Goal: Information Seeking & Learning: Learn about a topic

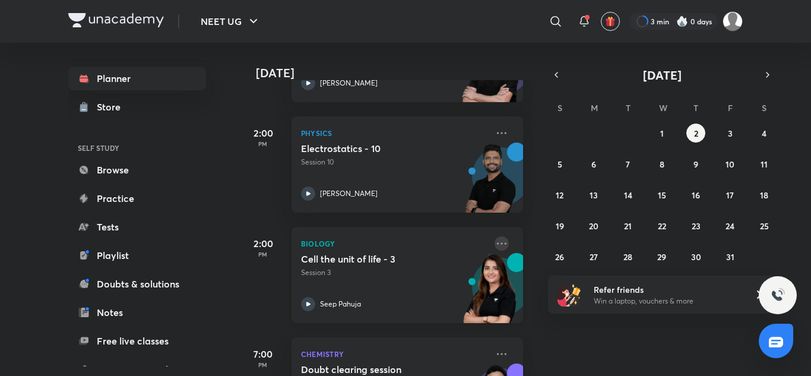
click at [495, 242] on icon at bounding box center [502, 243] width 14 height 14
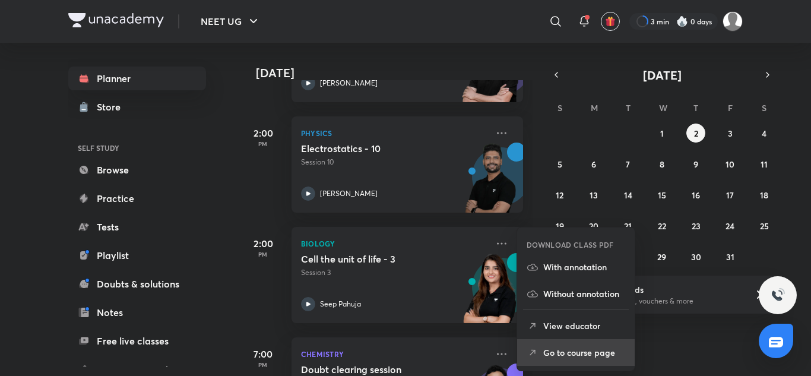
click at [558, 349] on p "Go to course page" at bounding box center [585, 352] width 82 height 12
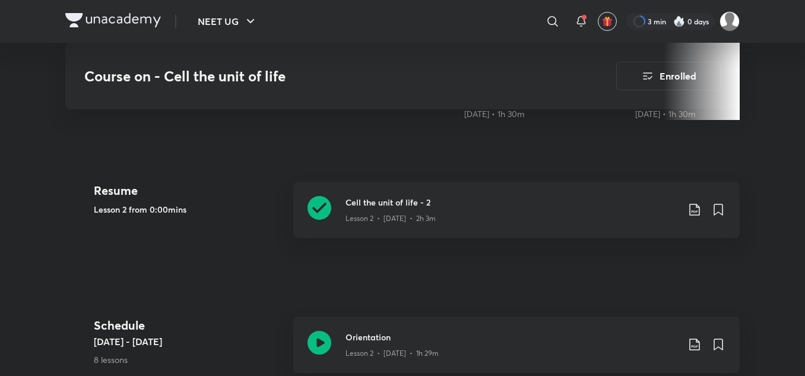
scroll to position [491, 0]
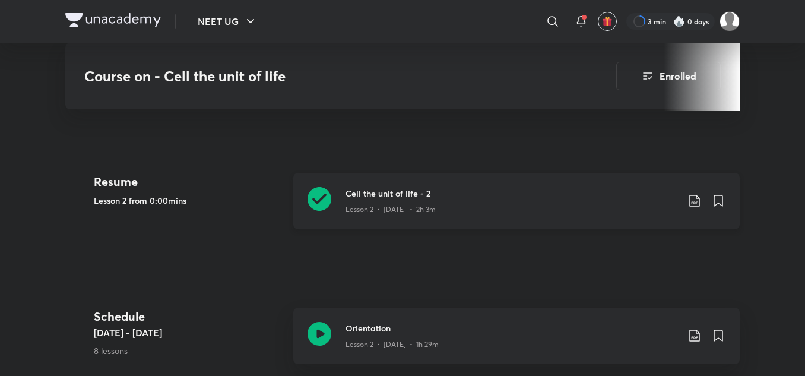
click at [330, 226] on div "Cell the unit of life - 2 Lesson 2 • [DATE] • 2h 3m" at bounding box center [516, 201] width 447 height 56
